Goal: Information Seeking & Learning: Learn about a topic

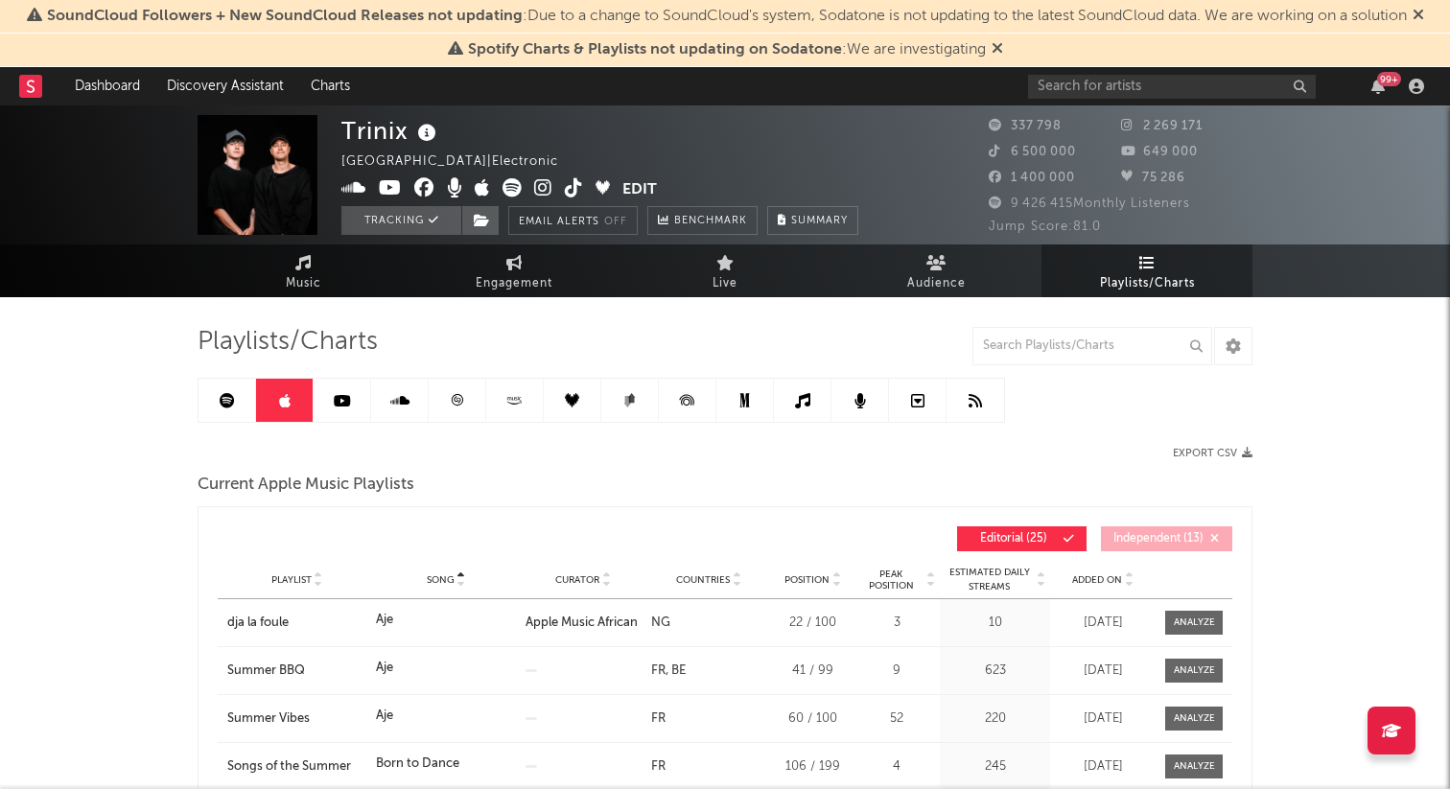
click at [44, 87] on div at bounding box center [40, 86] width 42 height 38
click at [35, 89] on rect at bounding box center [30, 86] width 23 height 23
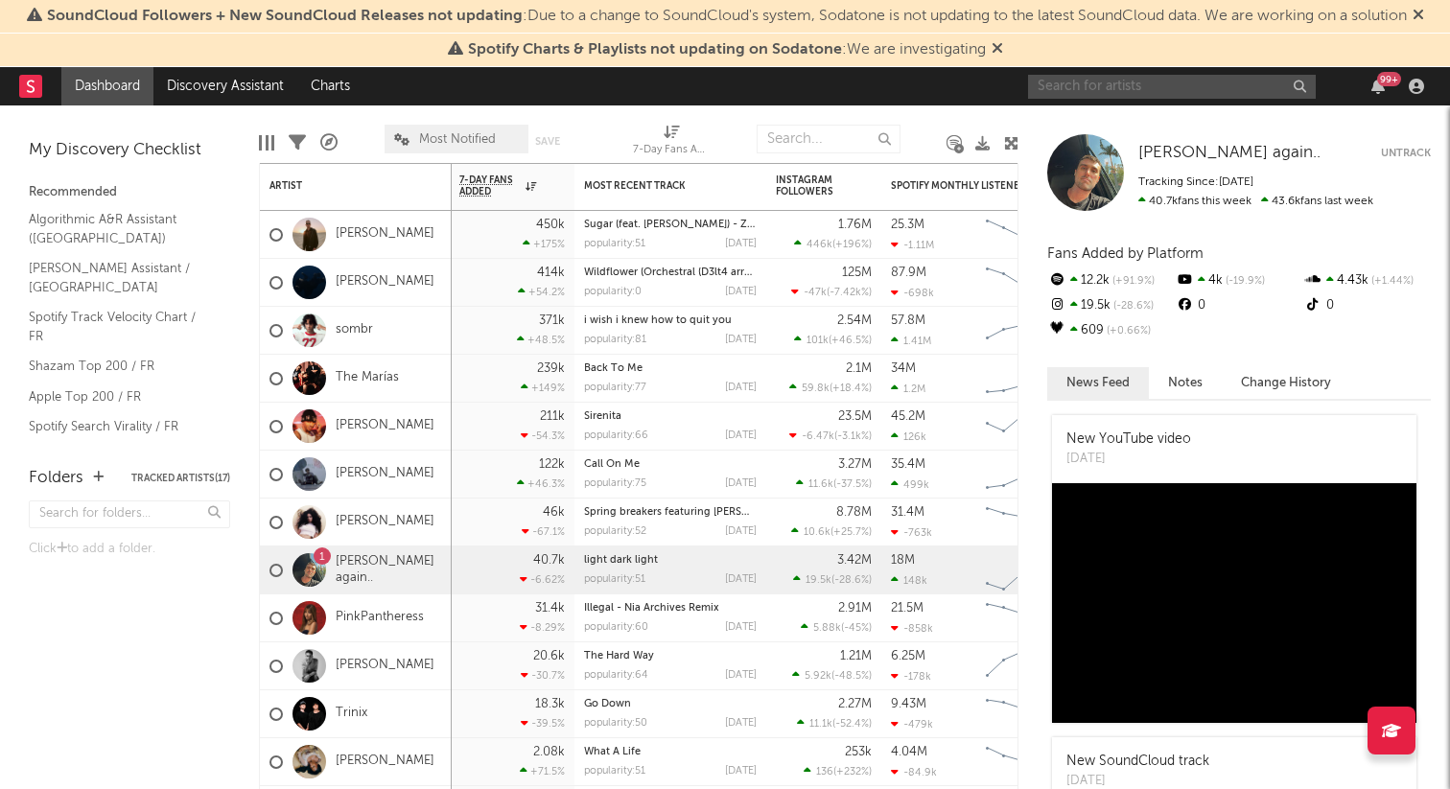
click at [1122, 96] on input "text" at bounding box center [1172, 87] width 288 height 24
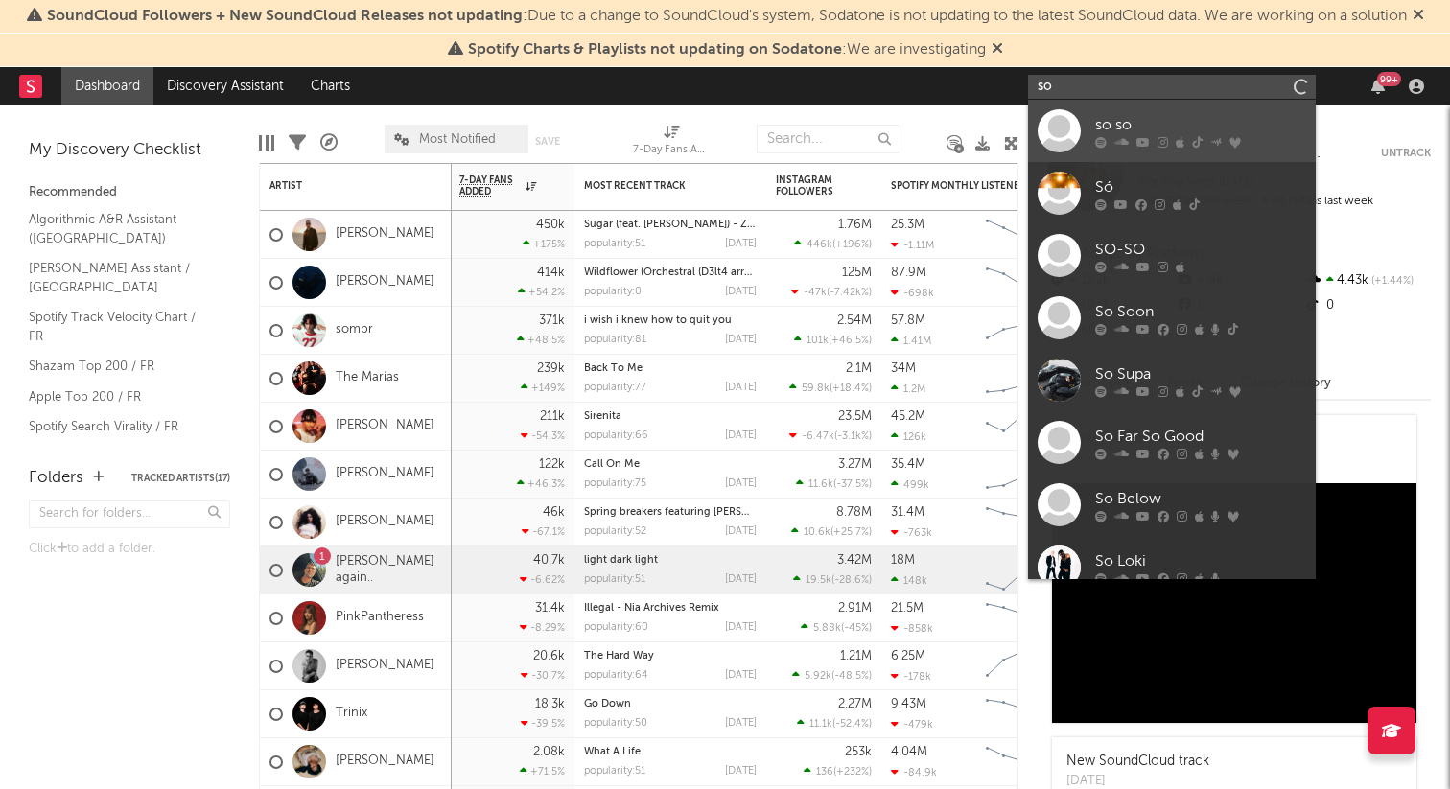
type input "s"
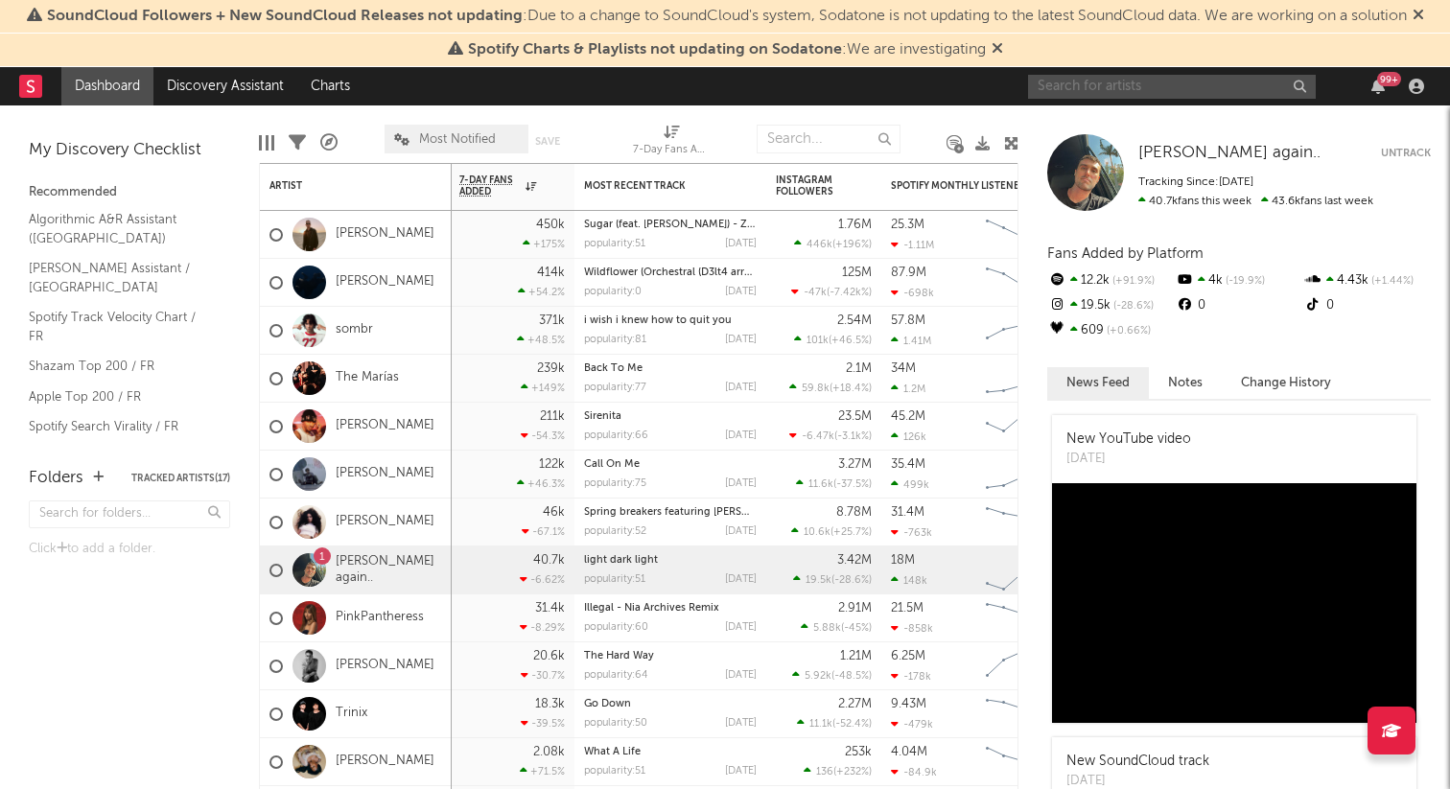
click at [1175, 86] on input "text" at bounding box center [1172, 87] width 288 height 24
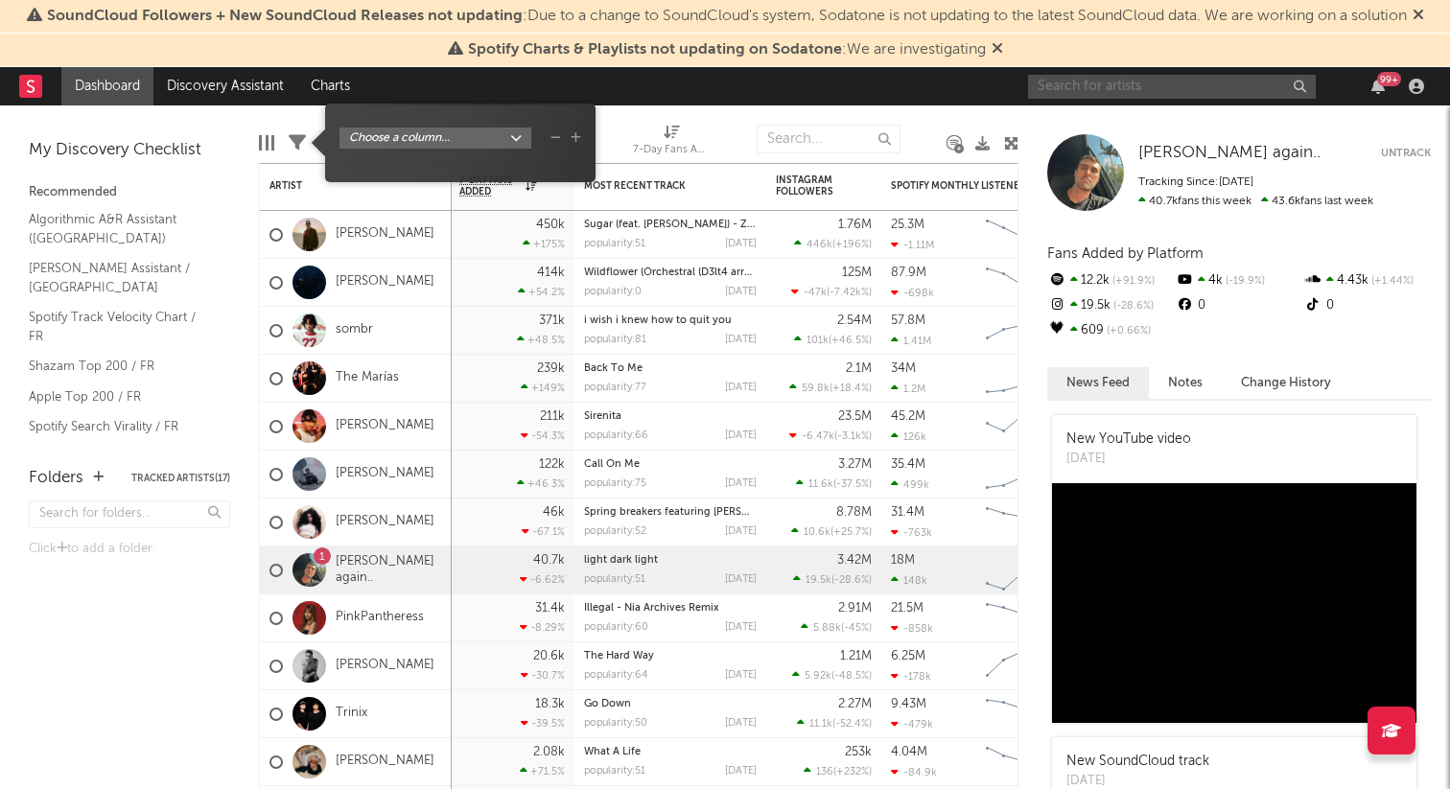
click at [293, 142] on icon at bounding box center [297, 142] width 17 height 17
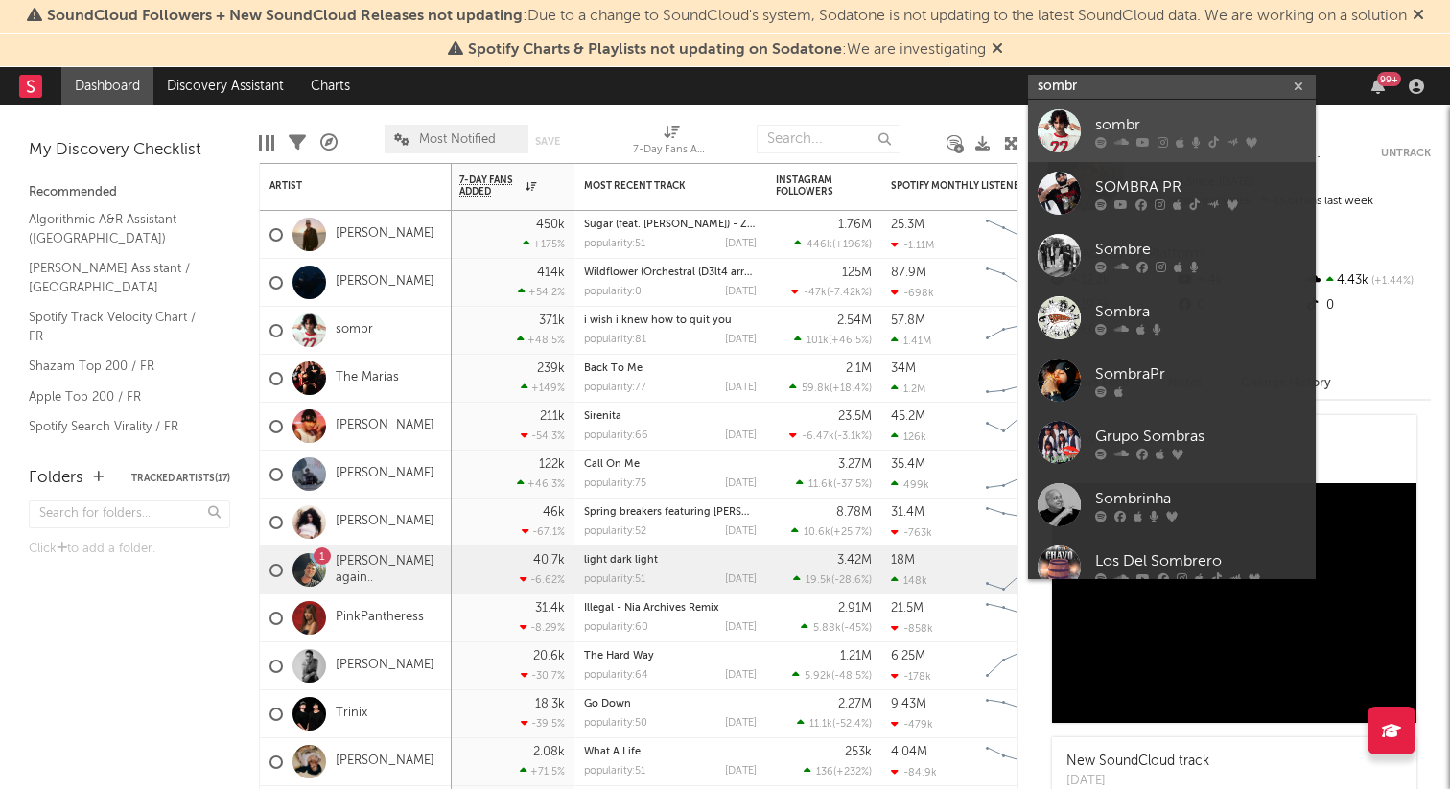
type input "sombr"
click at [1177, 121] on div "sombr" at bounding box center [1200, 124] width 211 height 23
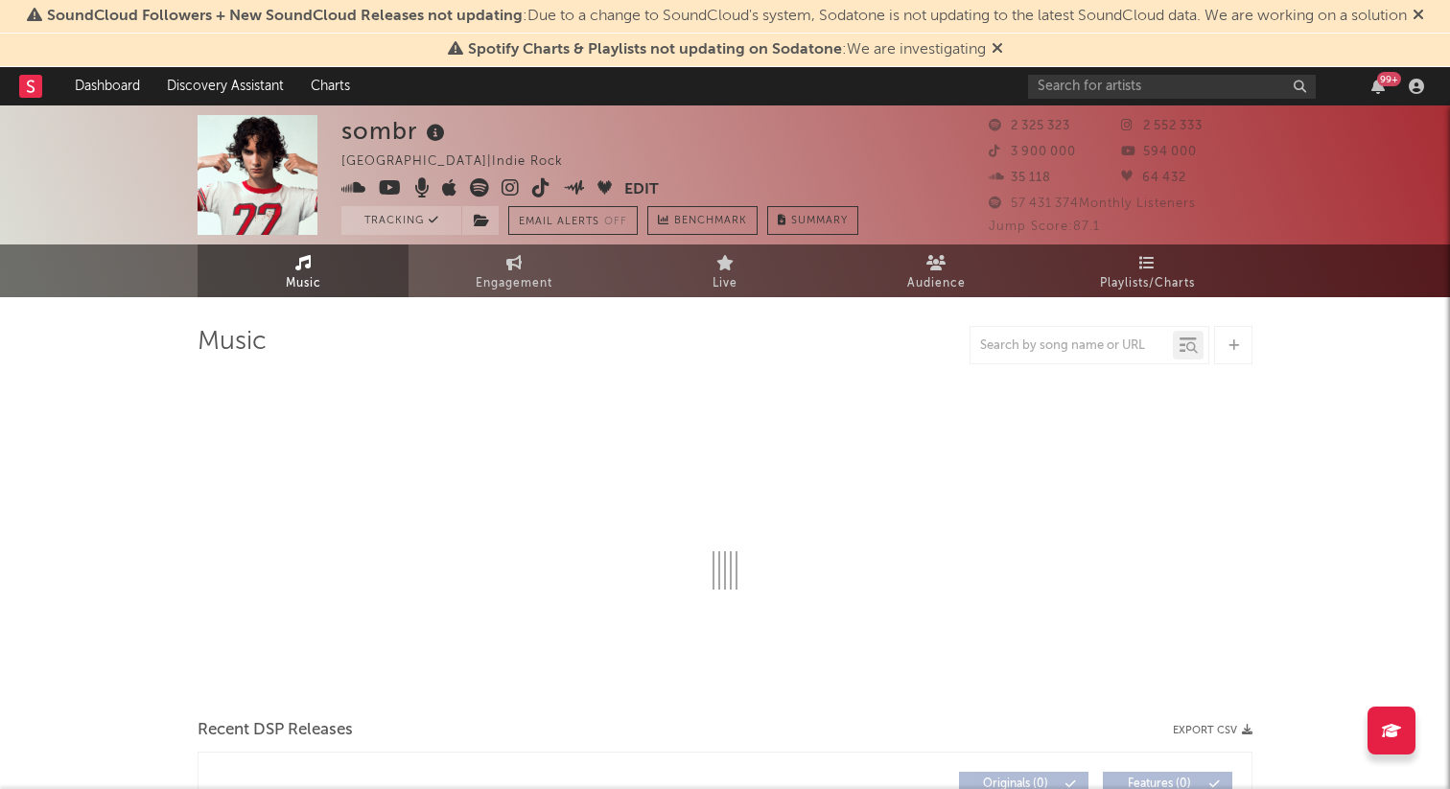
select select "6m"
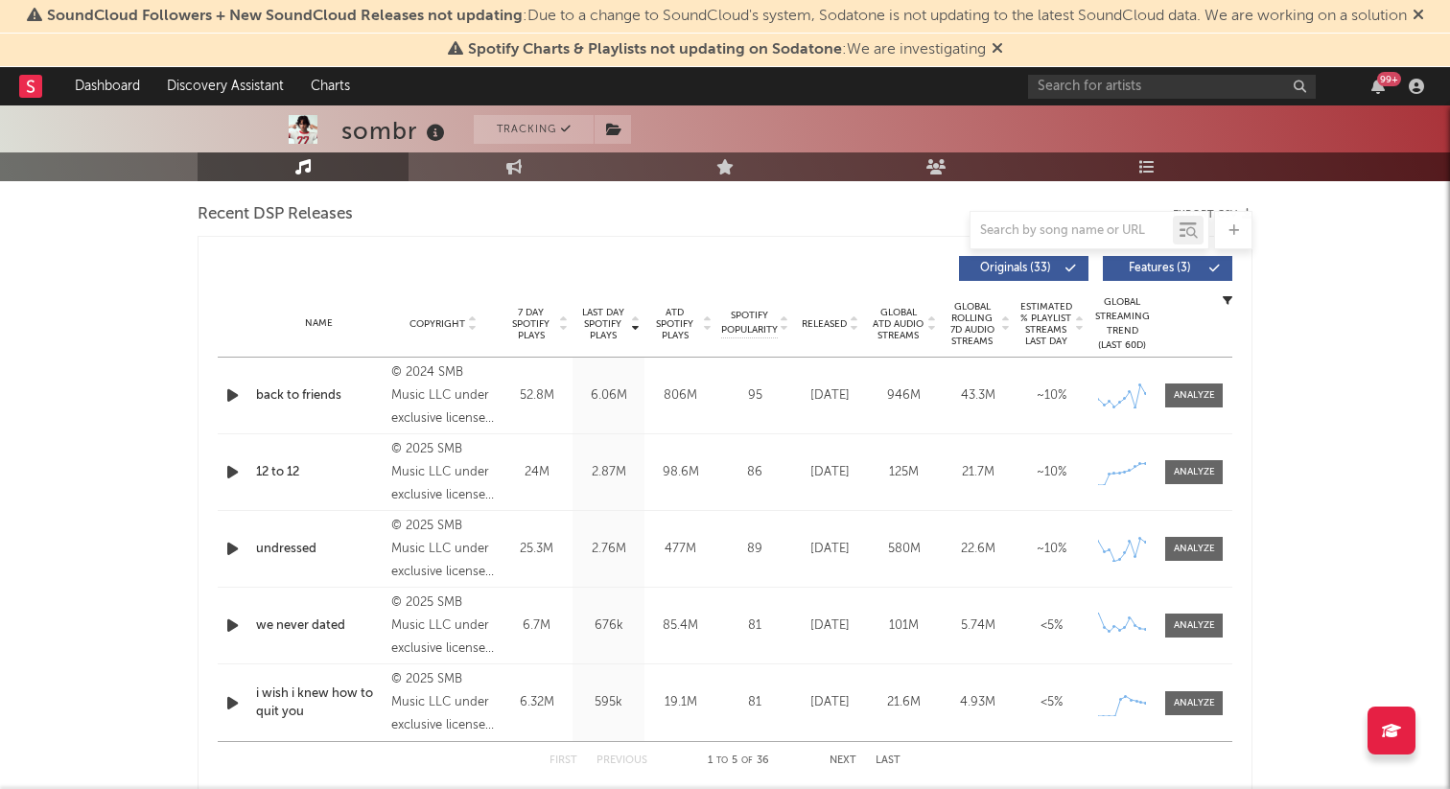
scroll to position [653, 0]
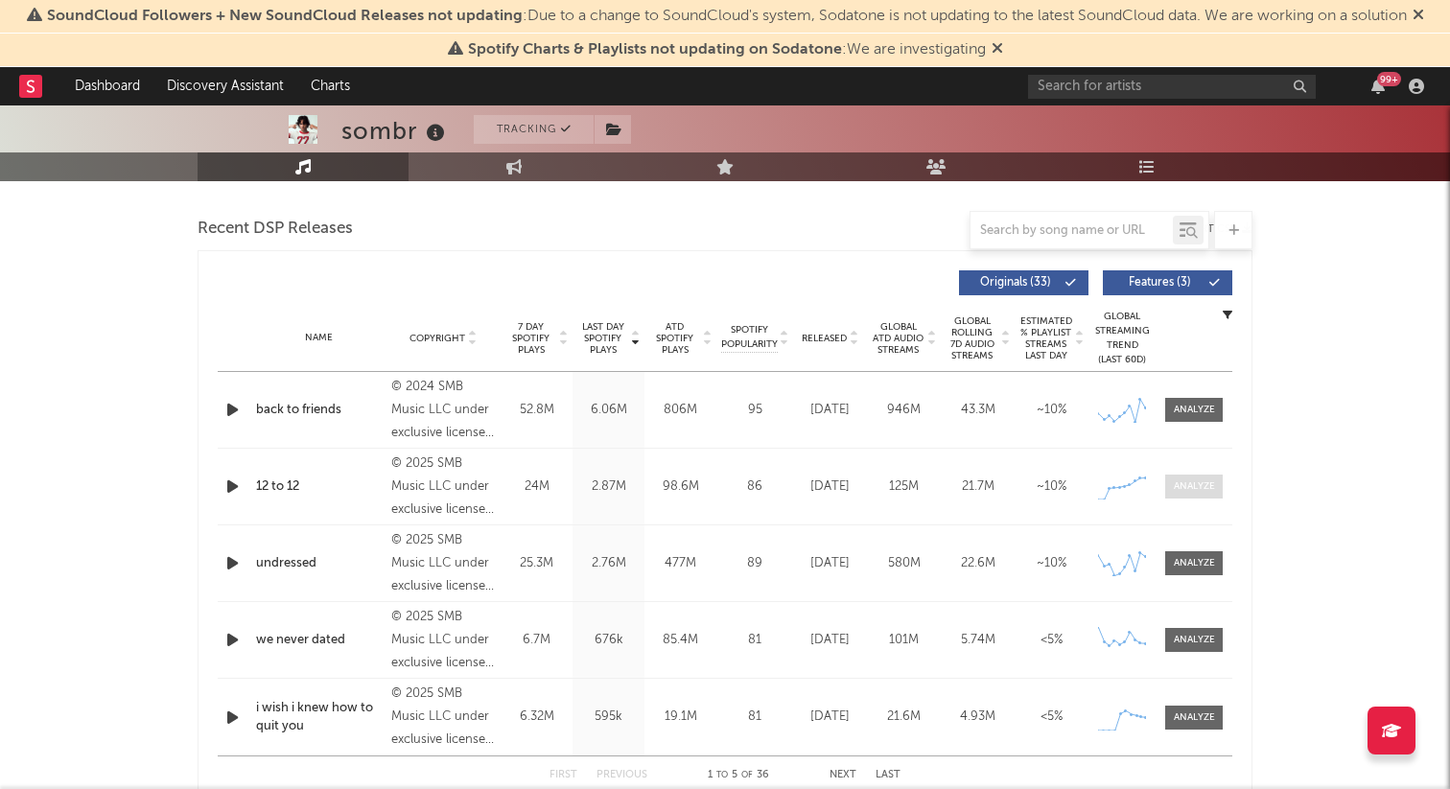
click at [1206, 489] on div at bounding box center [1194, 487] width 41 height 14
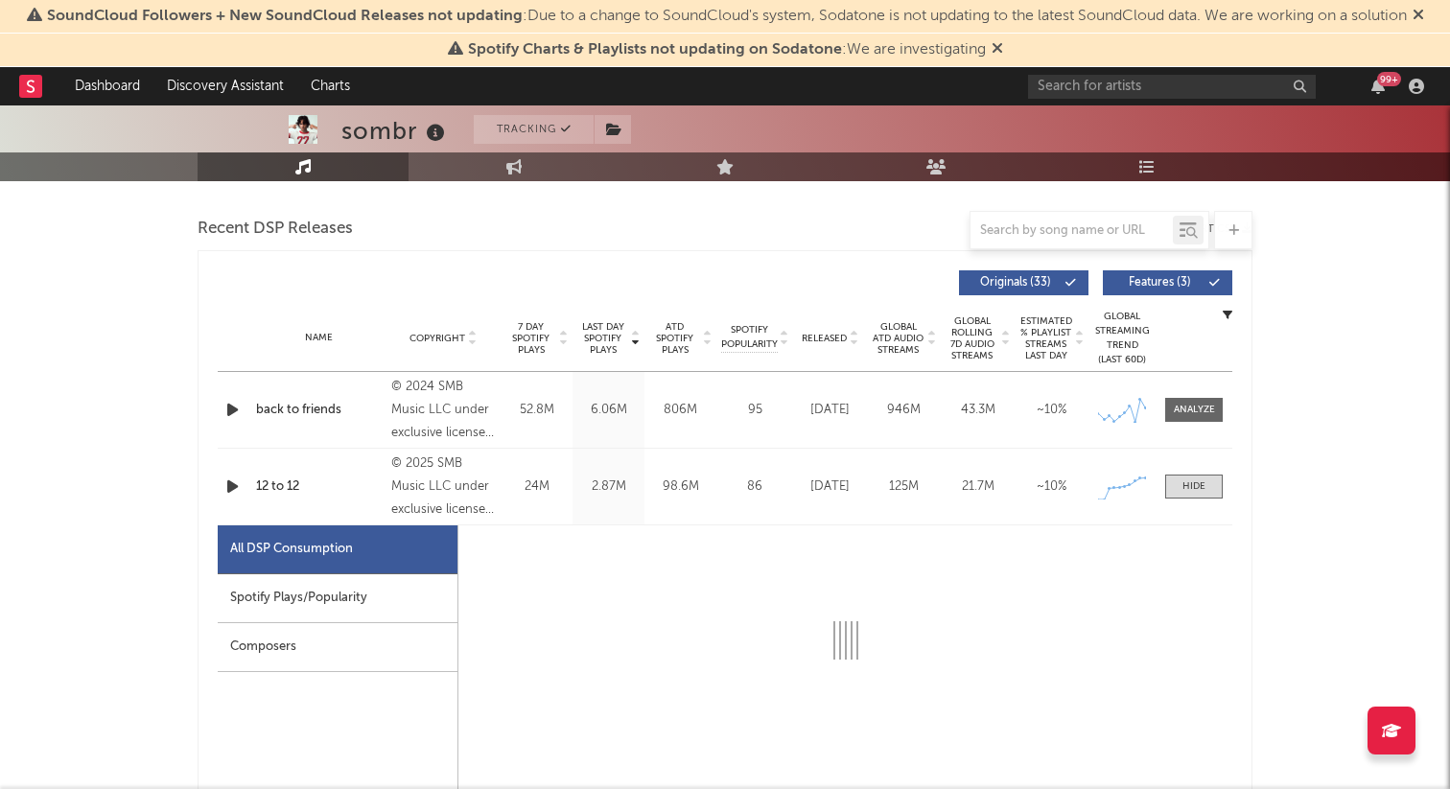
select select "1w"
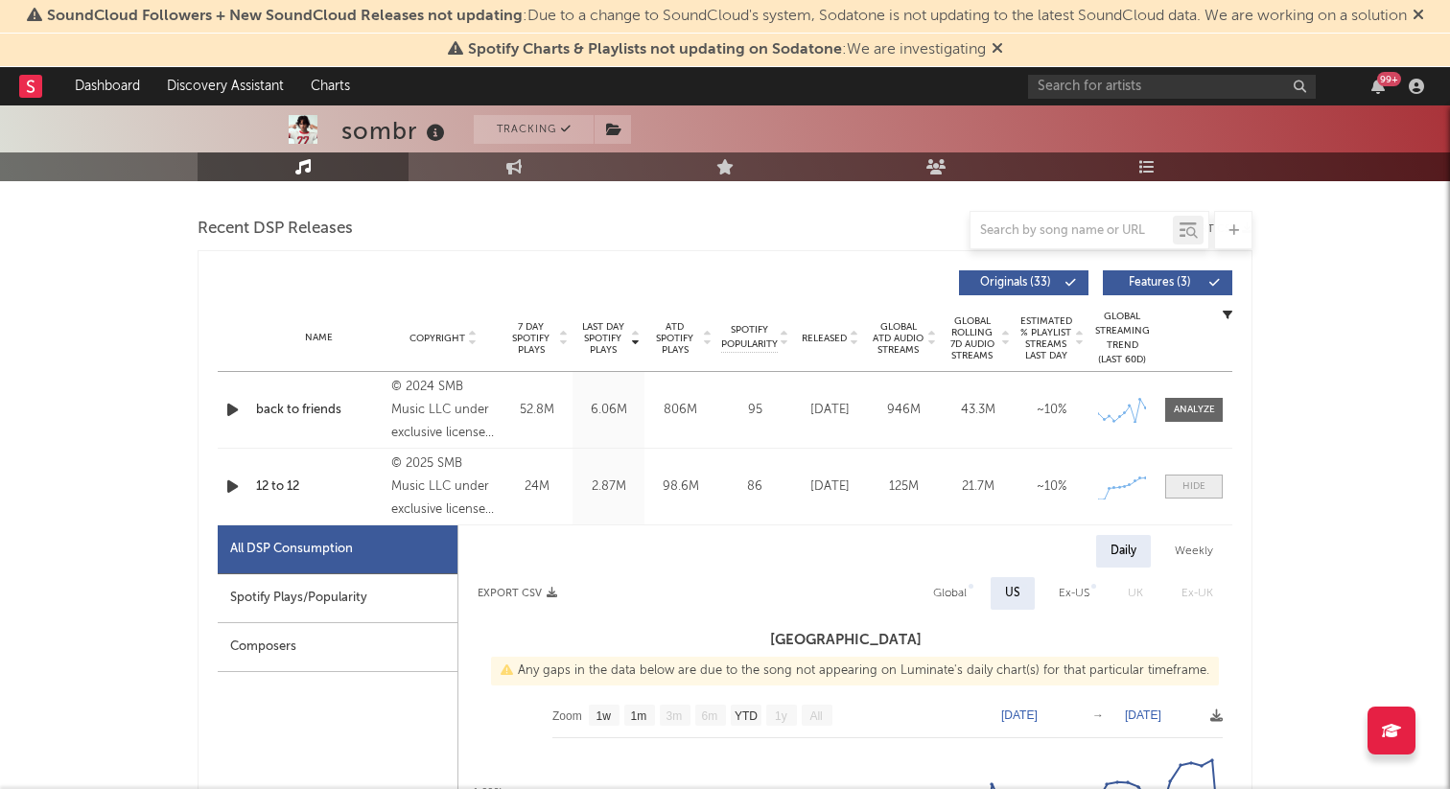
click at [1184, 483] on div at bounding box center [1193, 487] width 23 height 14
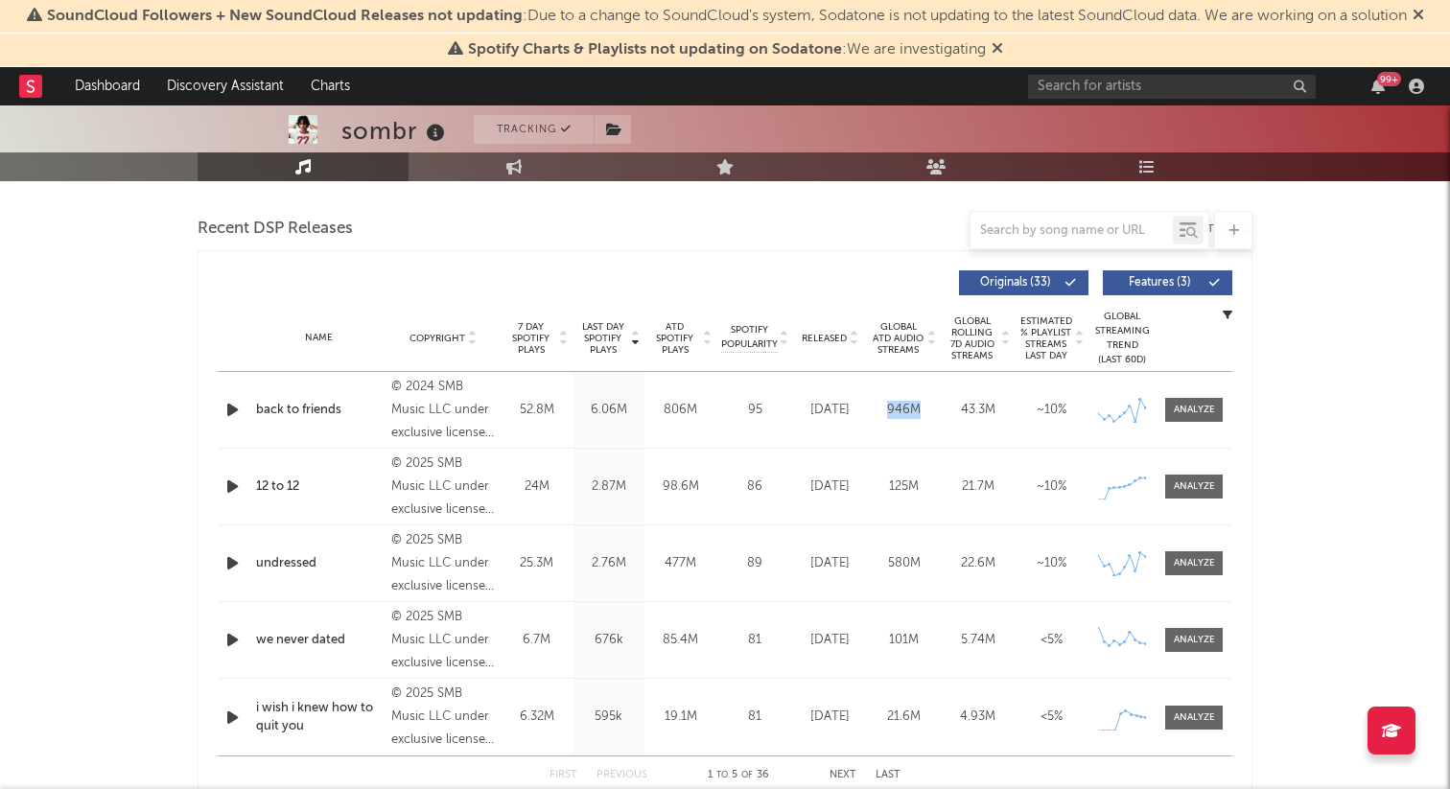
drag, startPoint x: 878, startPoint y: 406, endPoint x: 922, endPoint y: 410, distance: 44.3
click at [922, 410] on div "946M" at bounding box center [904, 410] width 64 height 19
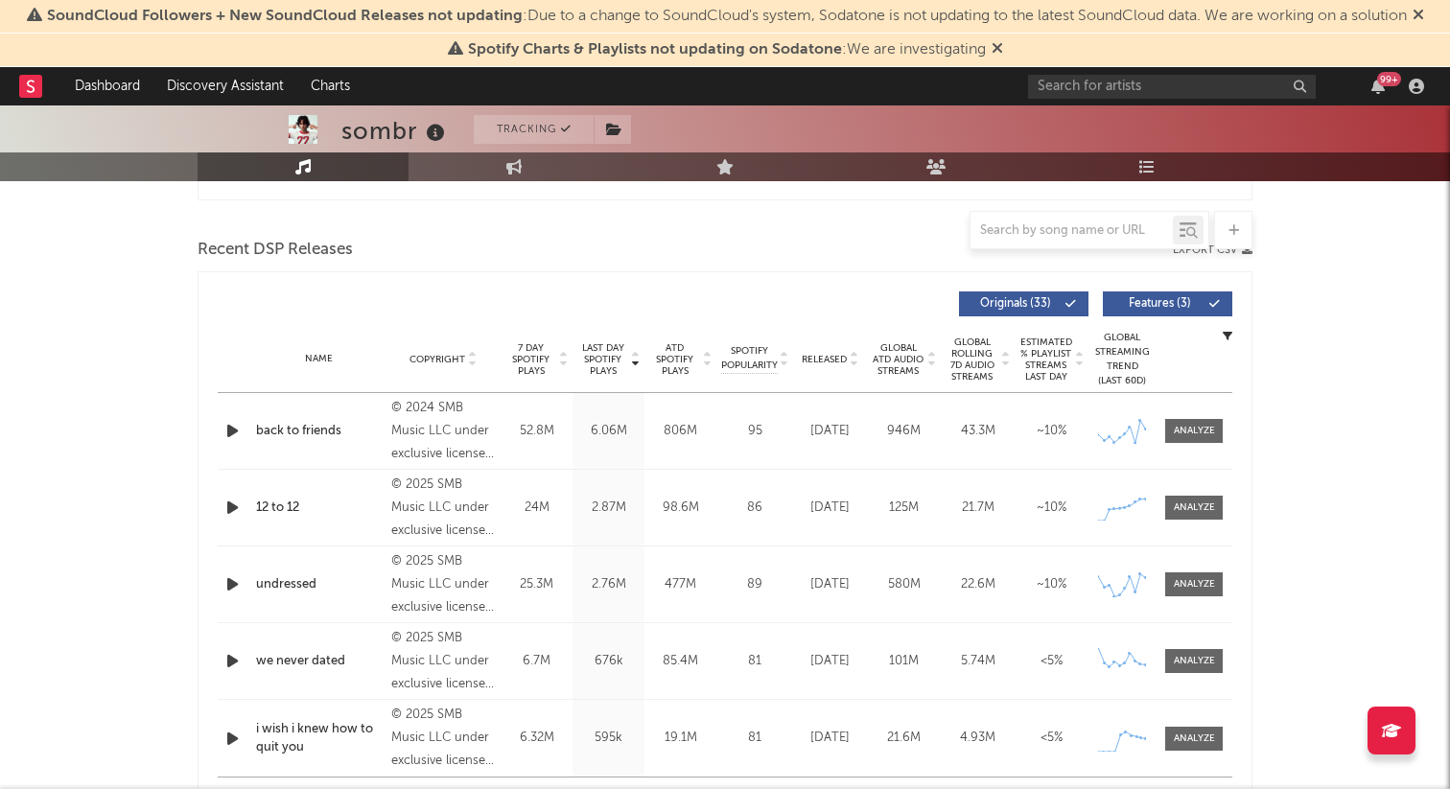
scroll to position [0, 0]
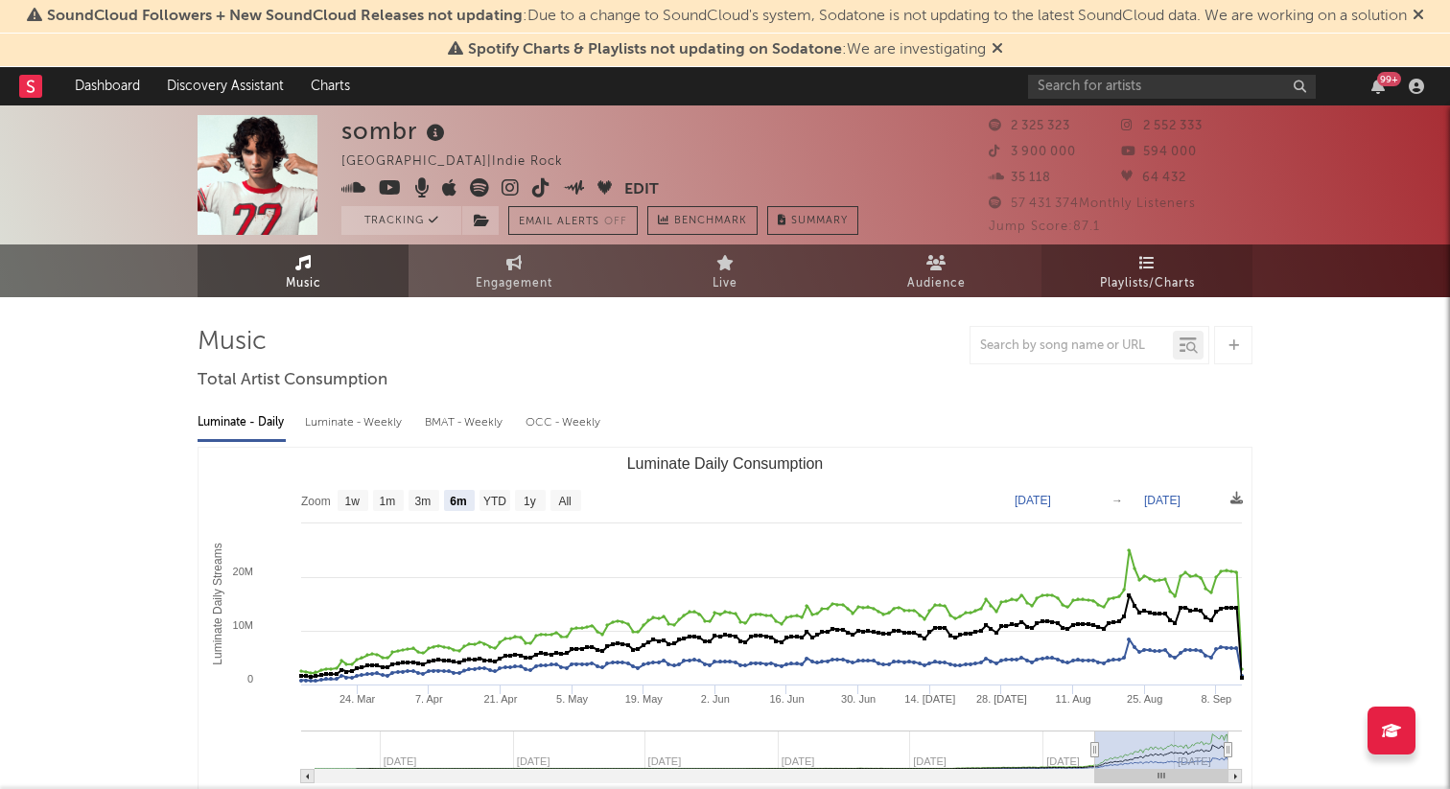
click at [1139, 267] on icon at bounding box center [1147, 262] width 16 height 15
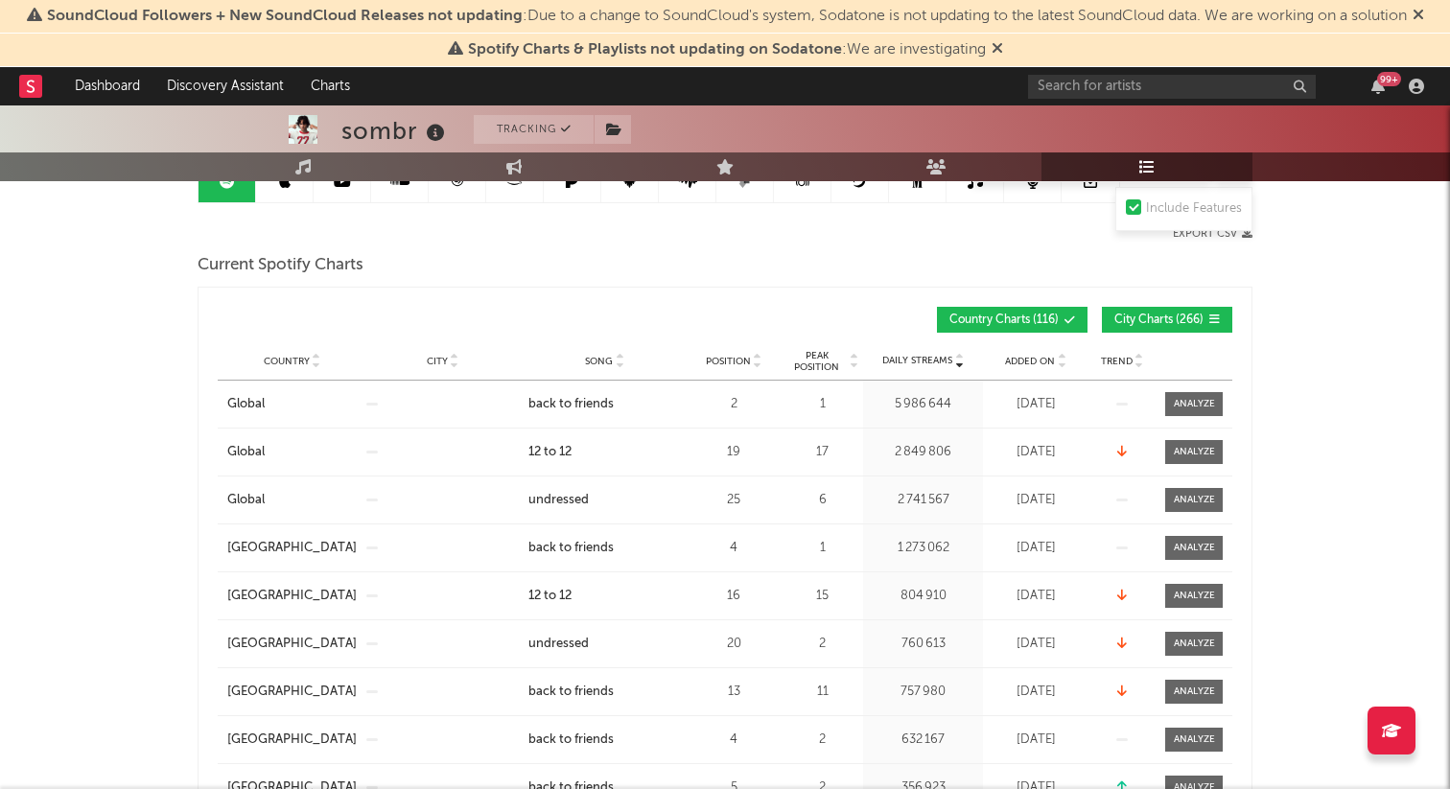
scroll to position [221, 0]
click at [1150, 309] on button "City Charts ( 266 )" at bounding box center [1167, 319] width 130 height 26
click at [273, 358] on span "Country" at bounding box center [287, 361] width 46 height 12
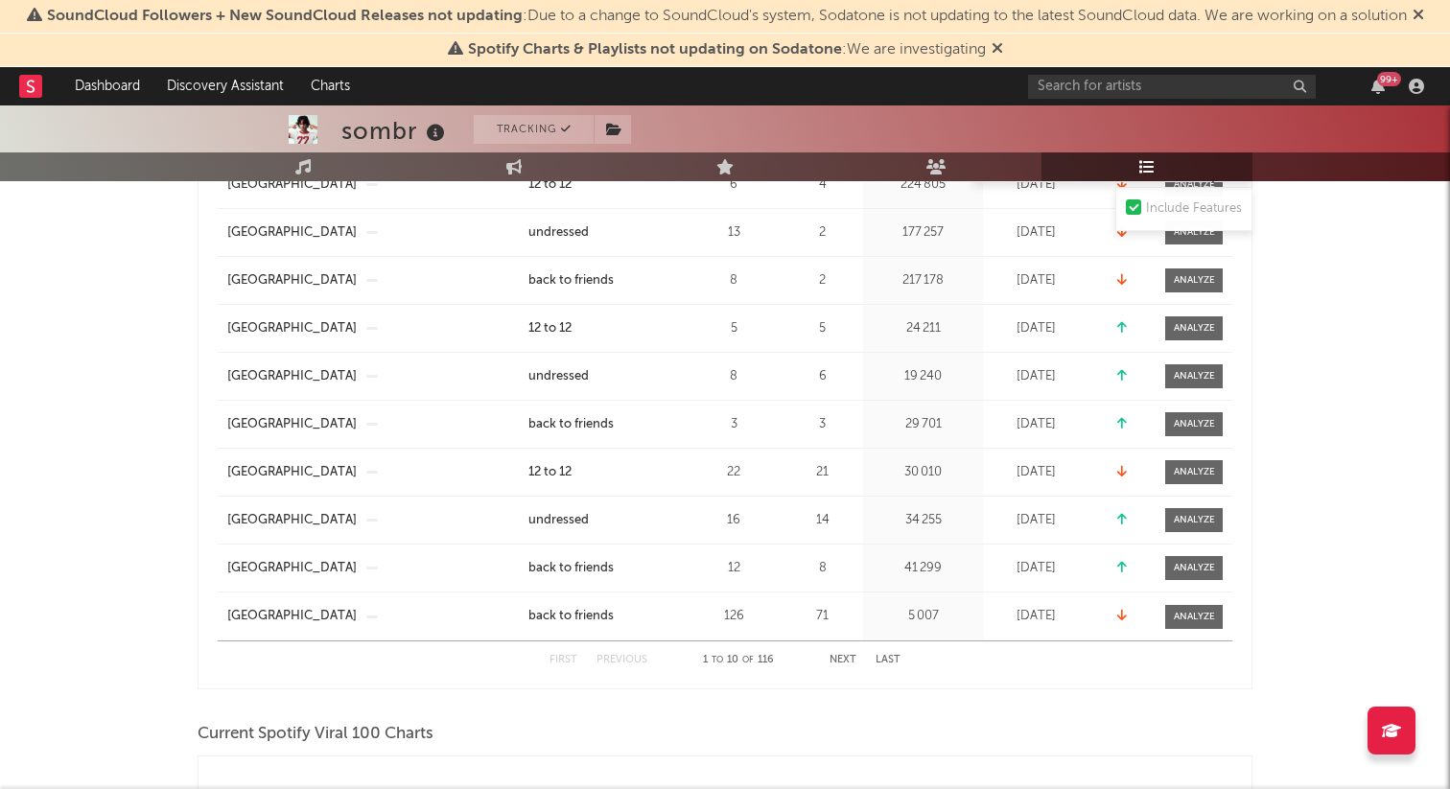
scroll to position [439, 0]
click at [846, 657] on button "Next" at bounding box center [843, 660] width 27 height 11
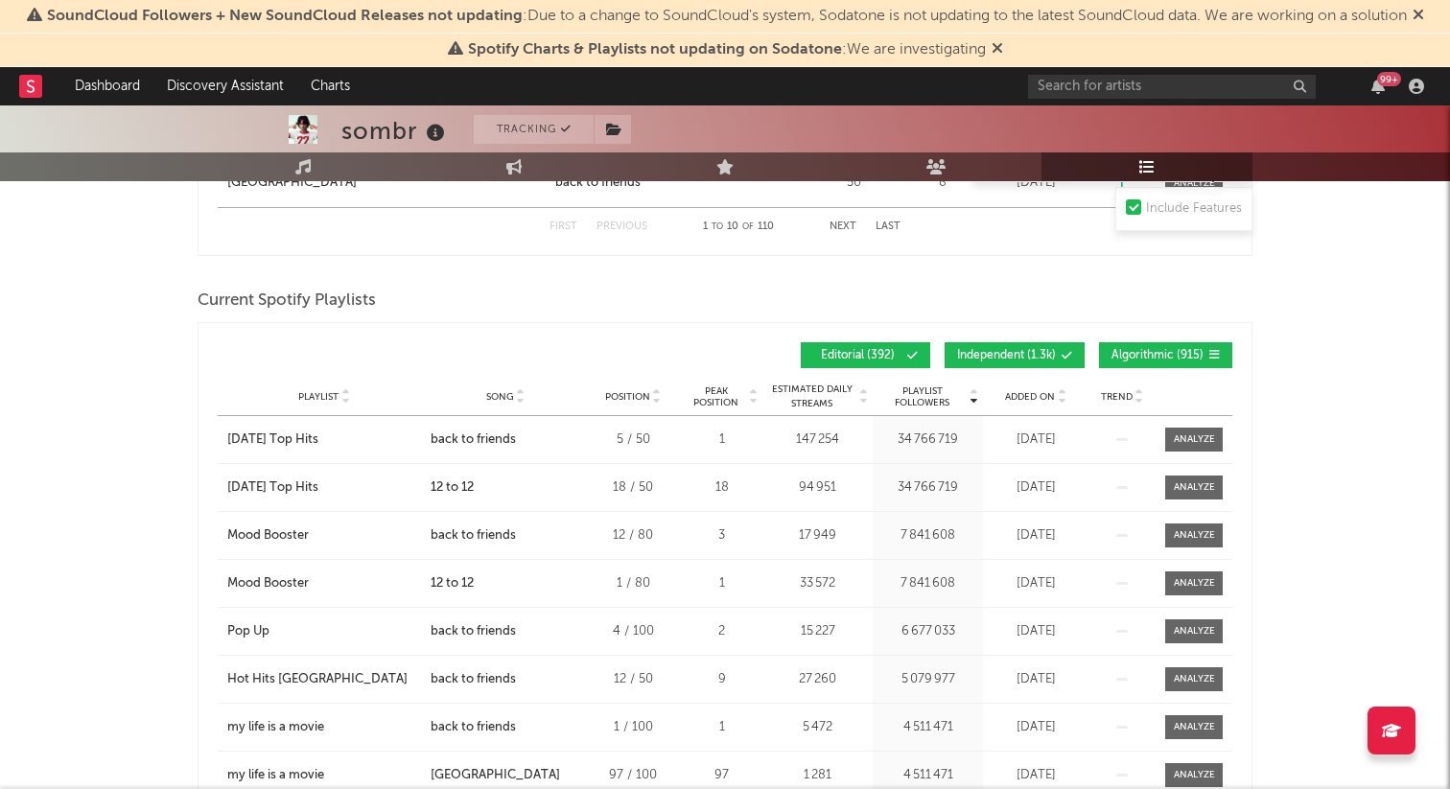
scroll to position [1538, 0]
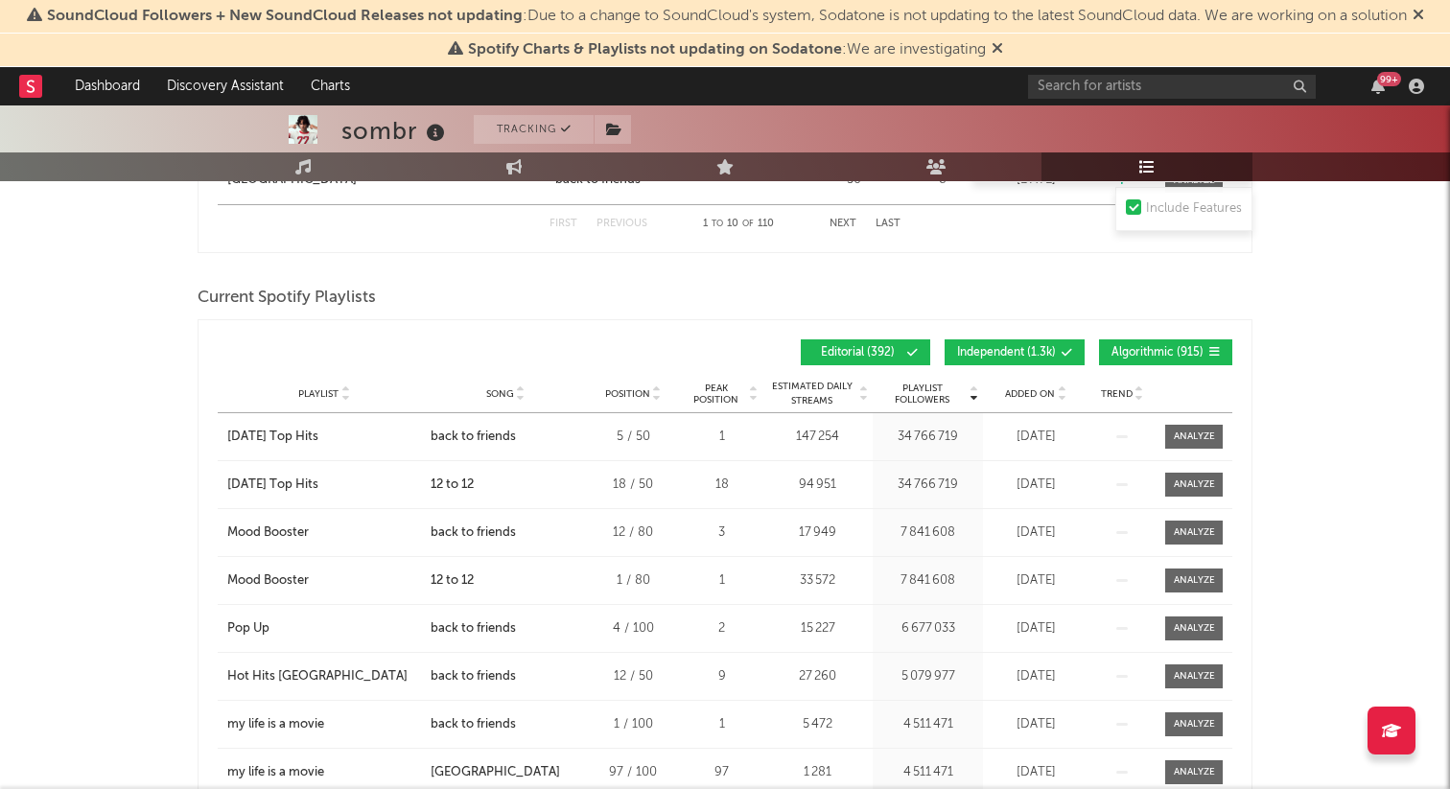
click at [1018, 358] on button "Independent ( 1.3k )" at bounding box center [1015, 352] width 140 height 26
click at [1165, 342] on button "Algorithmic ( 915 )" at bounding box center [1165, 352] width 133 height 26
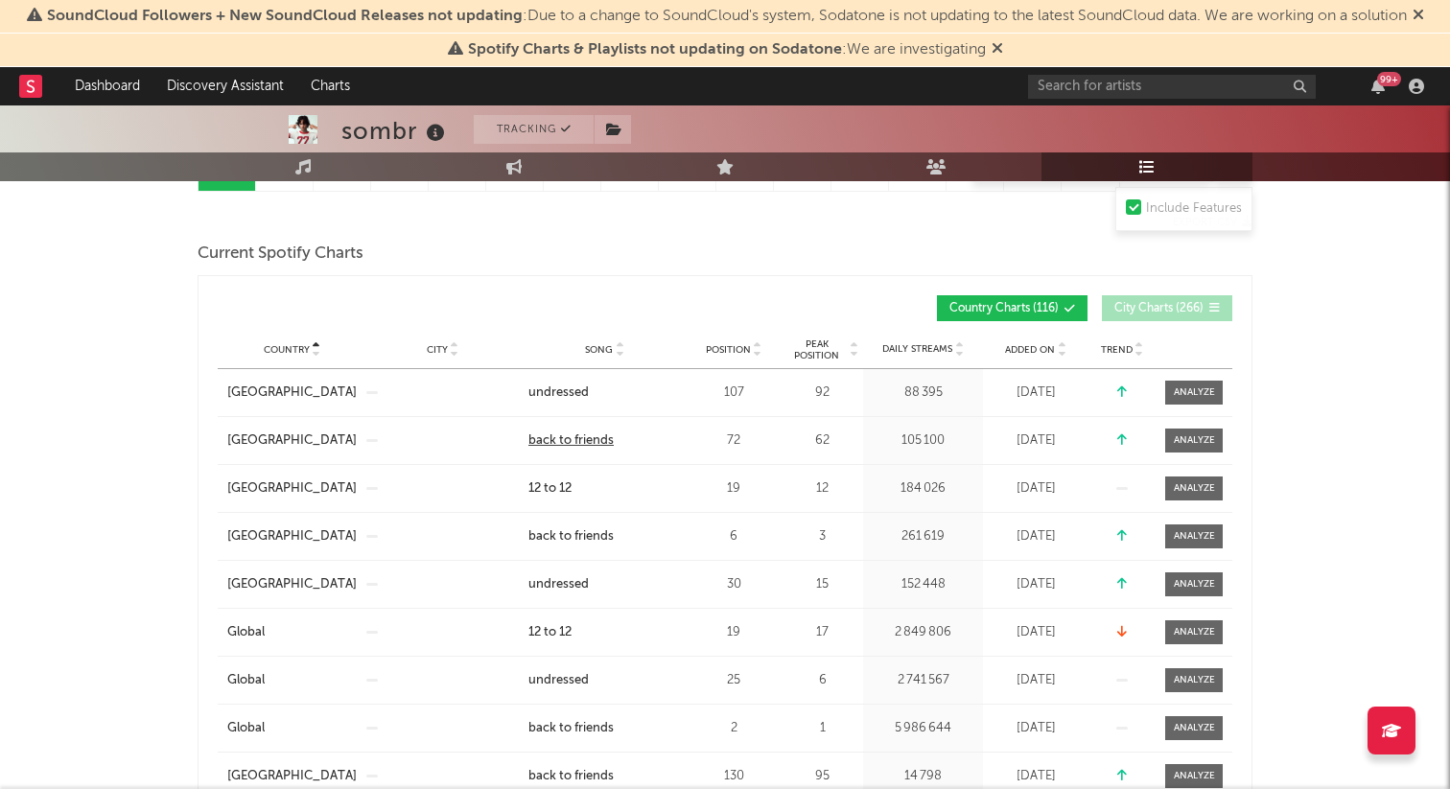
scroll to position [222, 0]
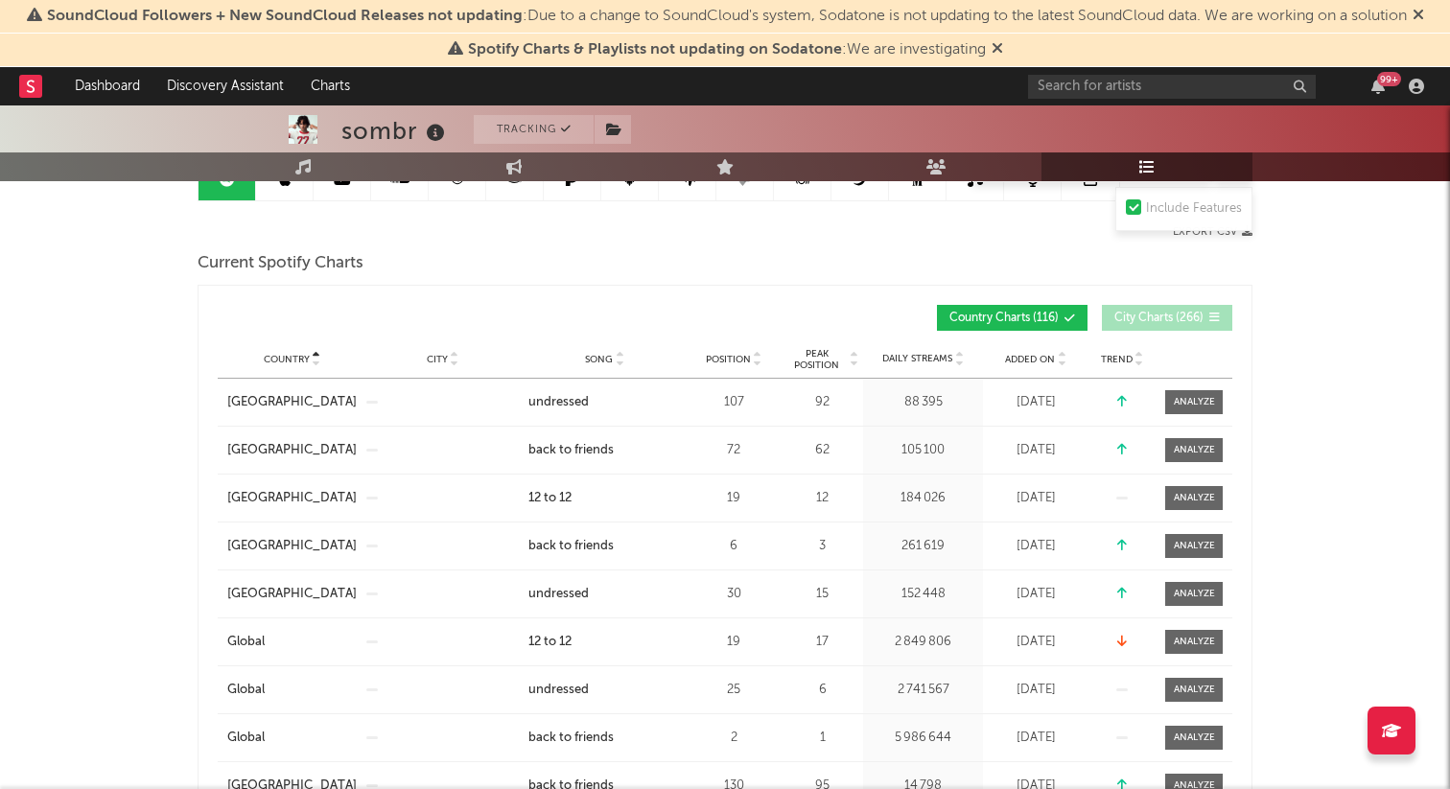
click at [605, 356] on span "Song" at bounding box center [599, 360] width 28 height 12
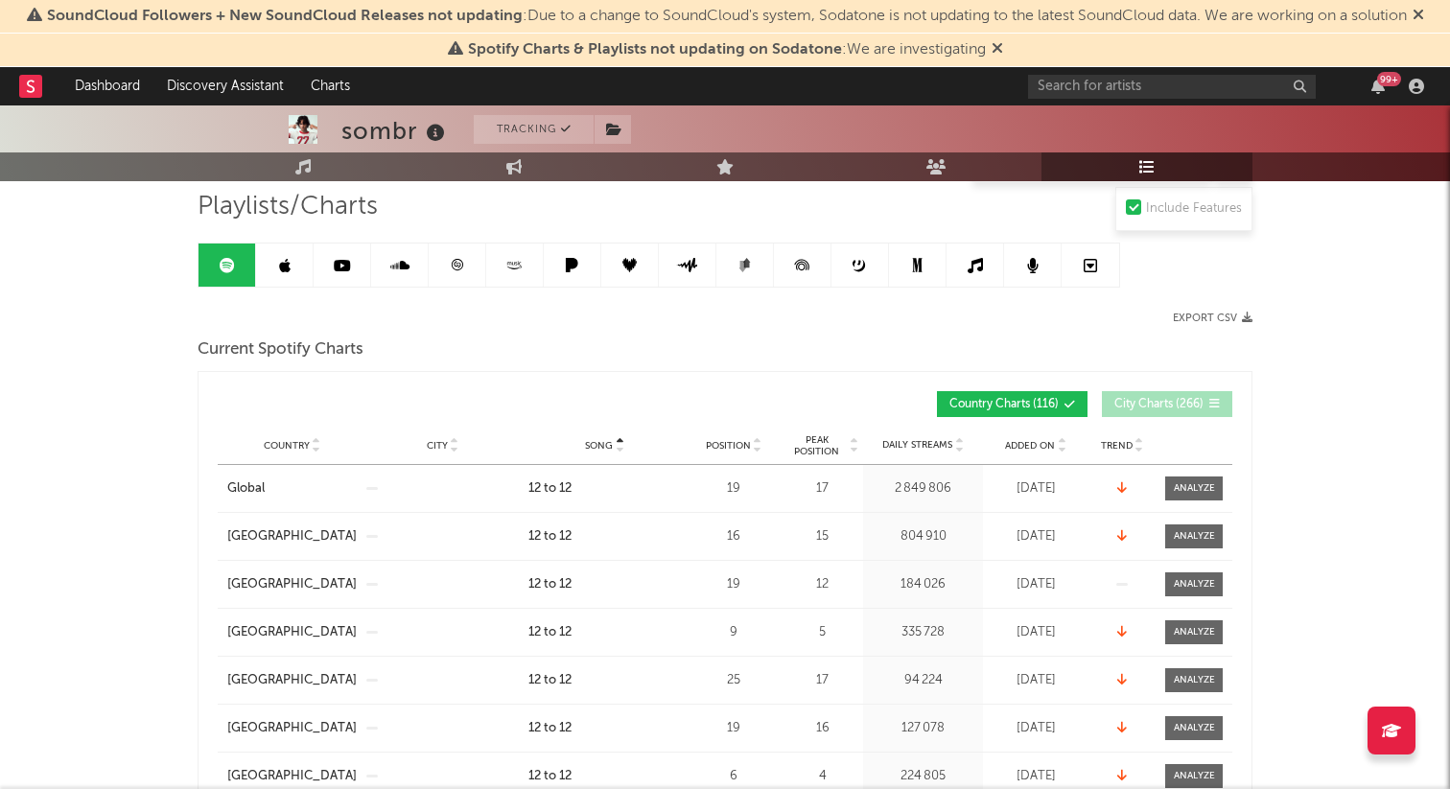
scroll to position [123, 0]
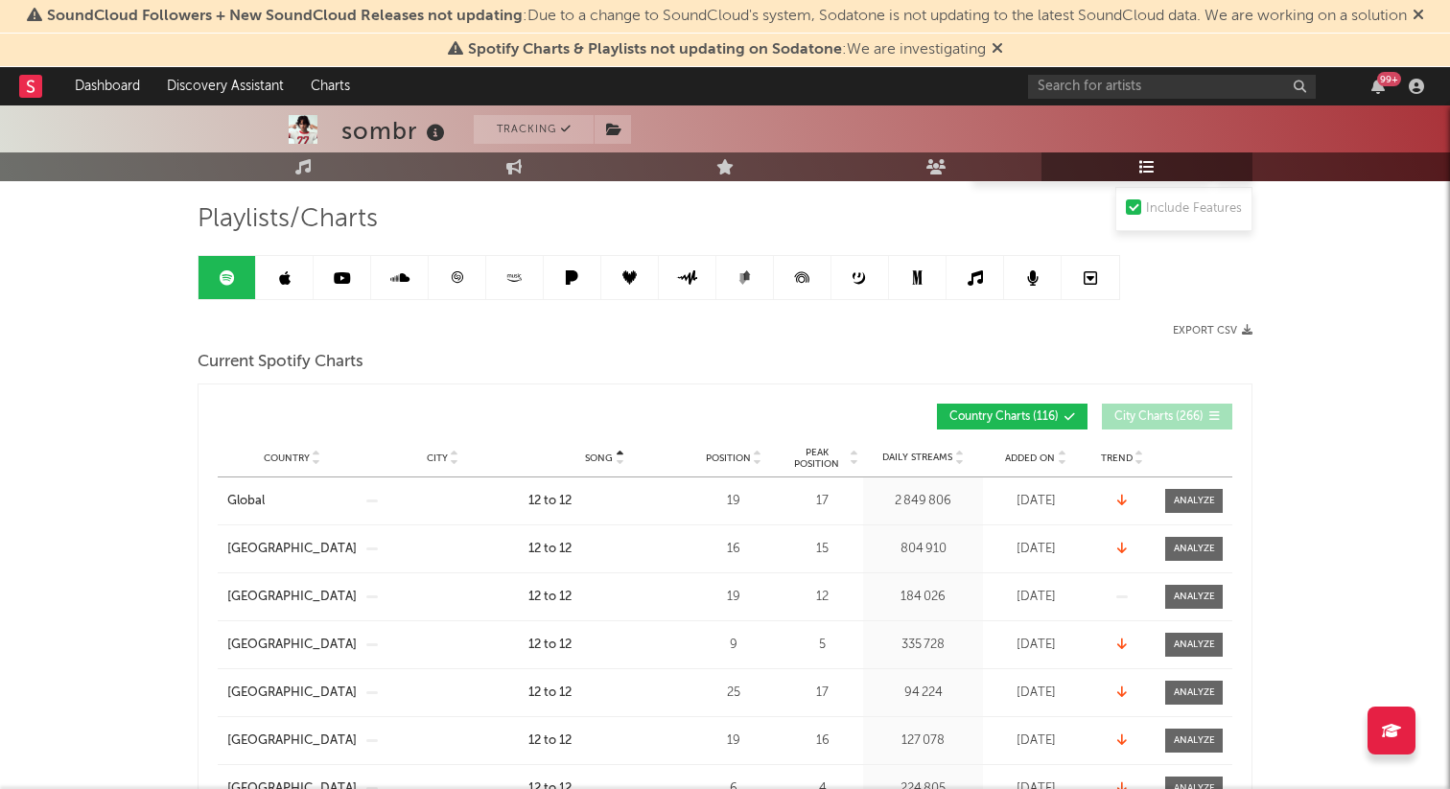
click at [304, 278] on link at bounding box center [285, 277] width 58 height 43
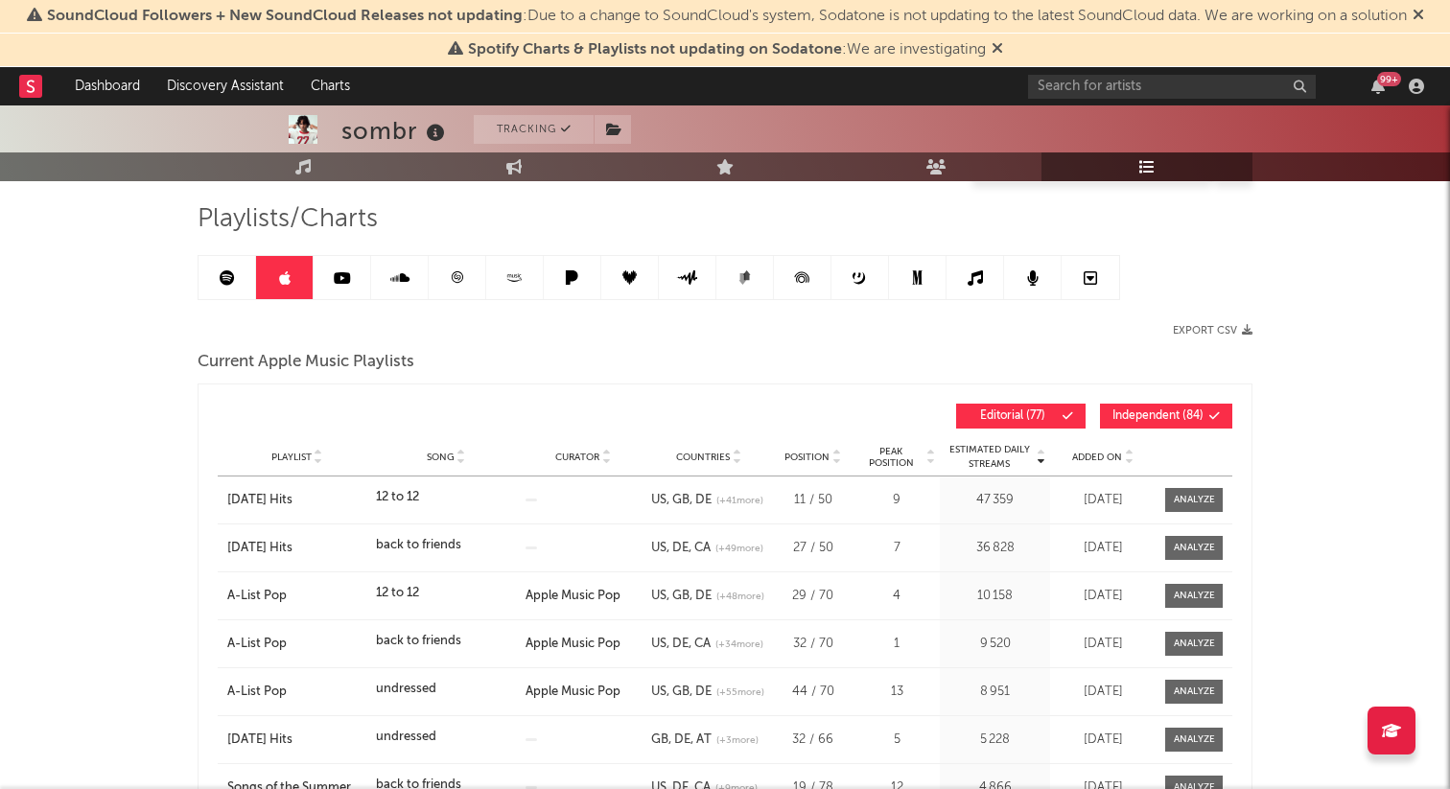
click at [1159, 412] on span "Independent ( 84 )" at bounding box center [1157, 416] width 91 height 12
click at [459, 279] on icon at bounding box center [458, 277] width 12 height 12
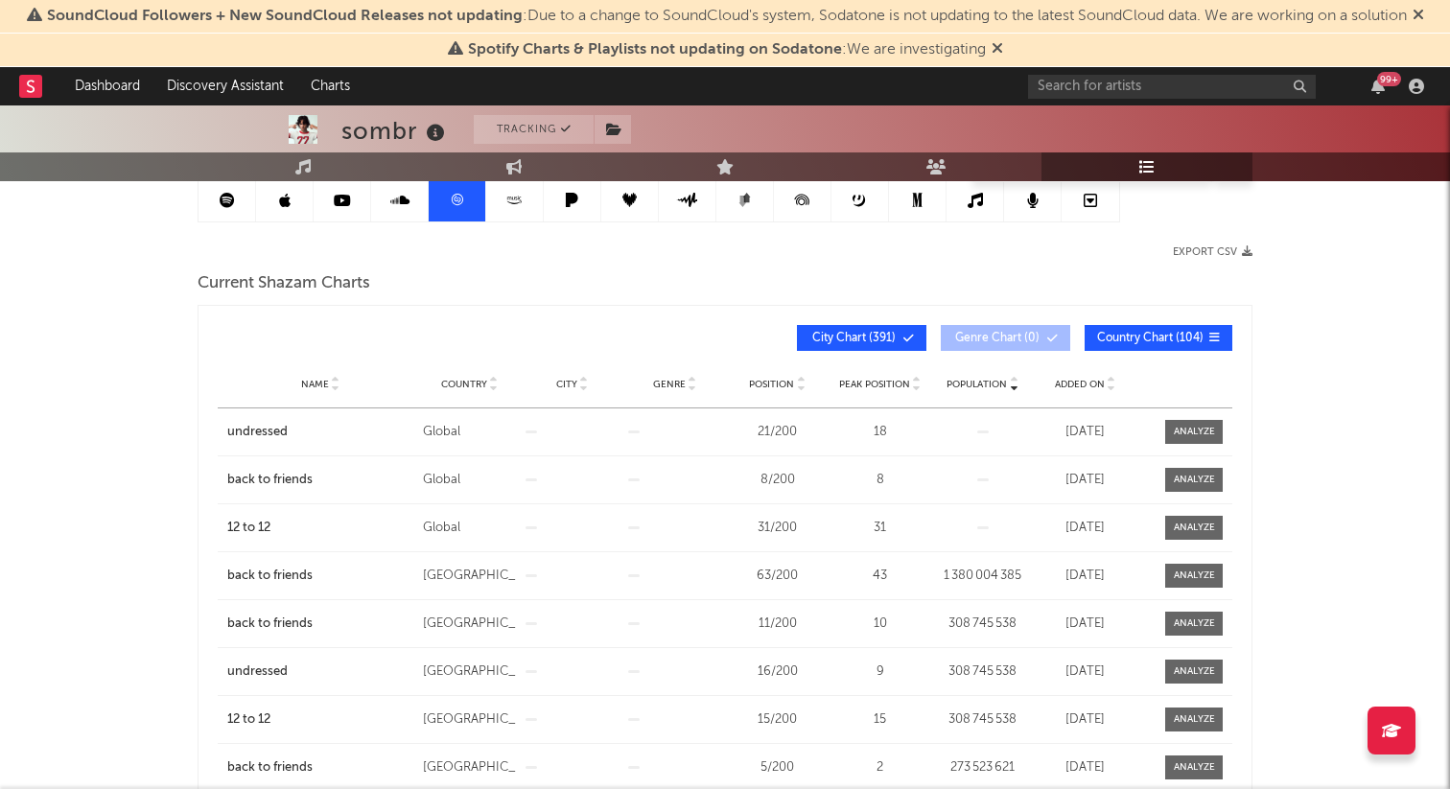
scroll to position [216, 0]
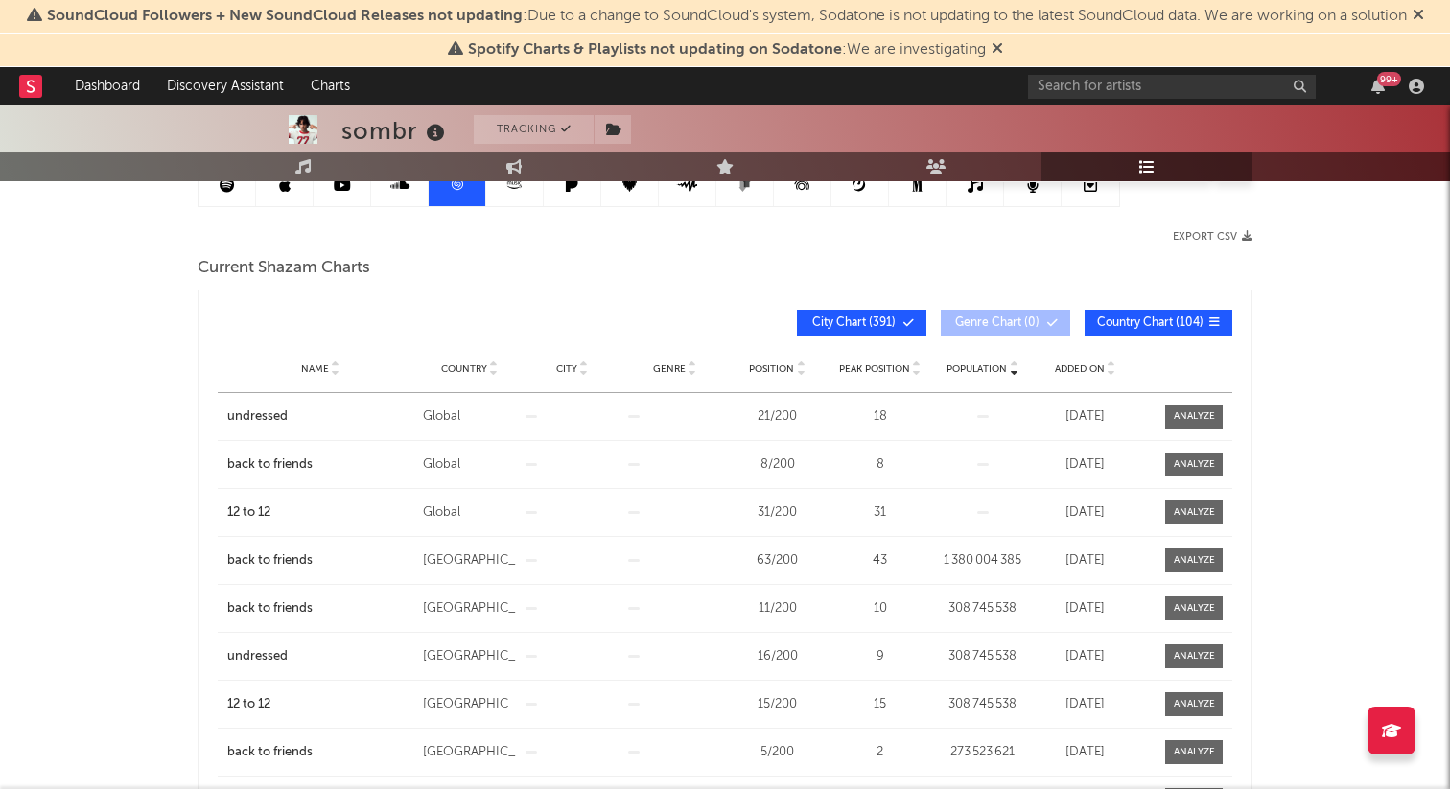
click at [819, 317] on span "City Chart ( 391 )" at bounding box center [853, 323] width 88 height 12
